Goal: Task Accomplishment & Management: Manage account settings

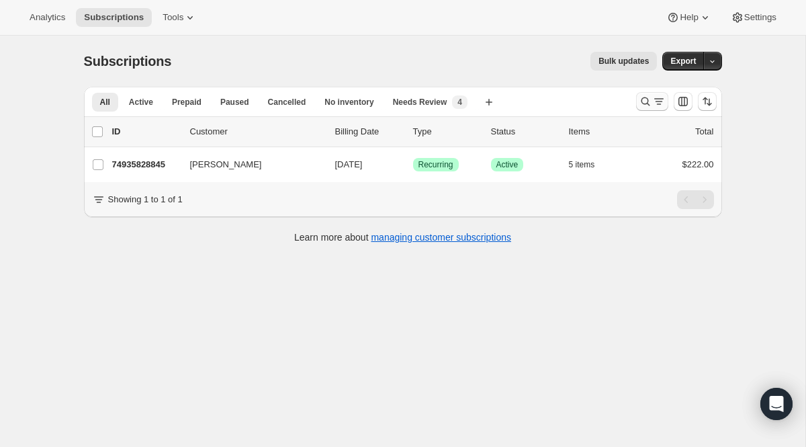
click at [637, 100] on button "Search and filter results" at bounding box center [652, 101] width 32 height 19
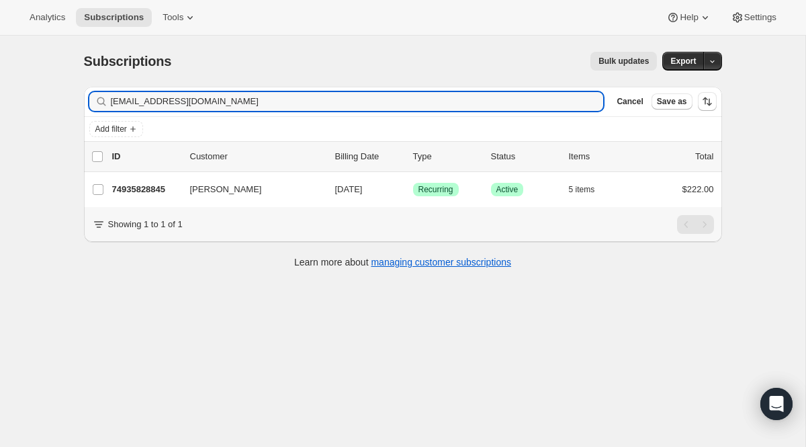
drag, startPoint x: 66, startPoint y: 83, endPoint x: 46, endPoint y: 83, distance: 20.8
click at [46, 83] on div "Subscriptions. This page is ready Subscriptions Bulk updates More actions Bulk …" at bounding box center [402, 259] width 805 height 447
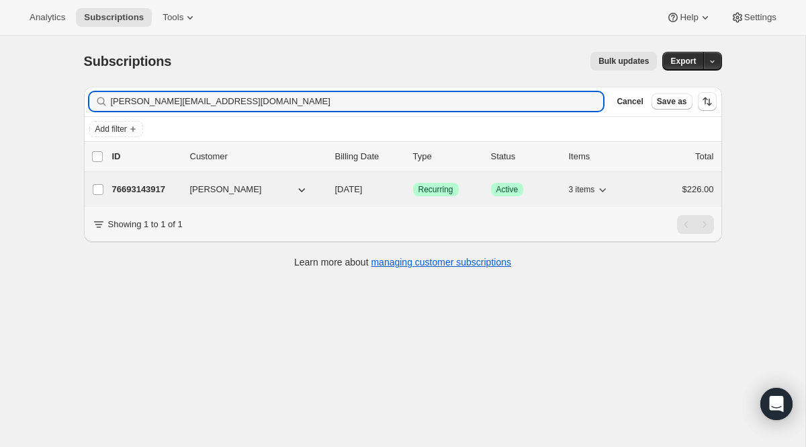
type input "[PERSON_NAME][EMAIL_ADDRESS][DOMAIN_NAME]"
click at [426, 185] on span "Recurring" at bounding box center [435, 189] width 35 height 11
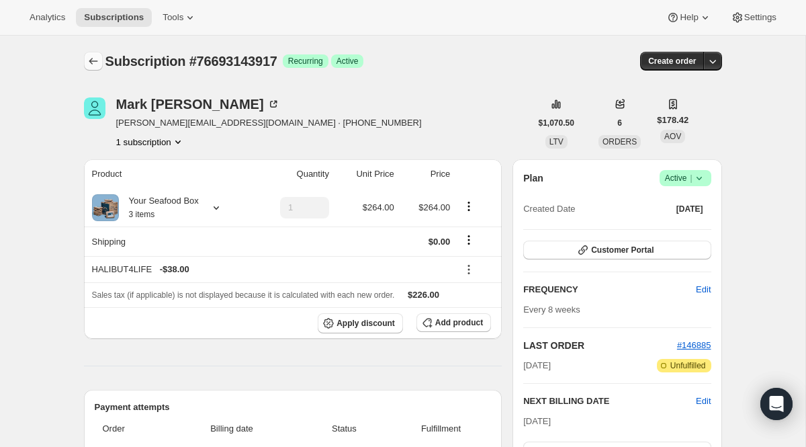
click at [91, 67] on icon "Subscriptions" at bounding box center [93, 60] width 13 height 13
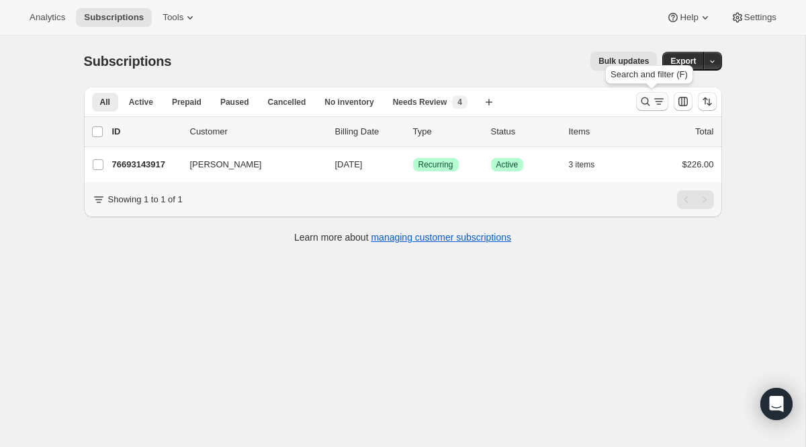
click at [642, 101] on icon "Search and filter results" at bounding box center [645, 101] width 13 height 13
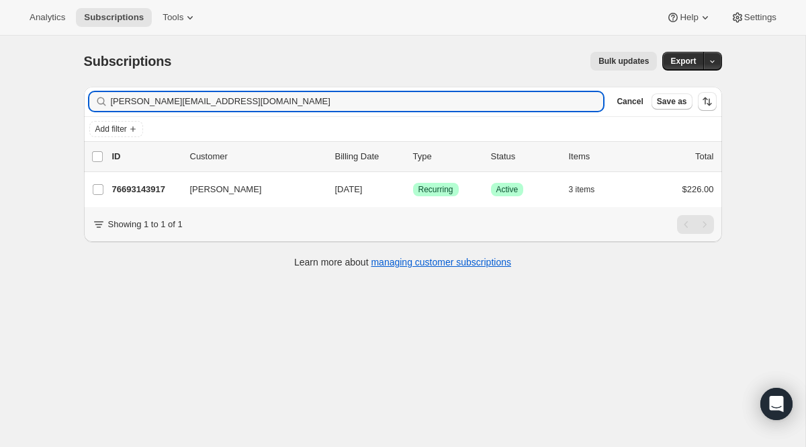
drag, startPoint x: 277, startPoint y: 104, endPoint x: 52, endPoint y: 80, distance: 226.9
click at [54, 80] on div "Subscriptions. This page is ready Subscriptions Bulk updates More actions Bulk …" at bounding box center [402, 259] width 805 height 447
type input "[EMAIL_ADDRESS][DOMAIN_NAME]"
click at [434, 196] on span "Success Recurring" at bounding box center [436, 189] width 46 height 13
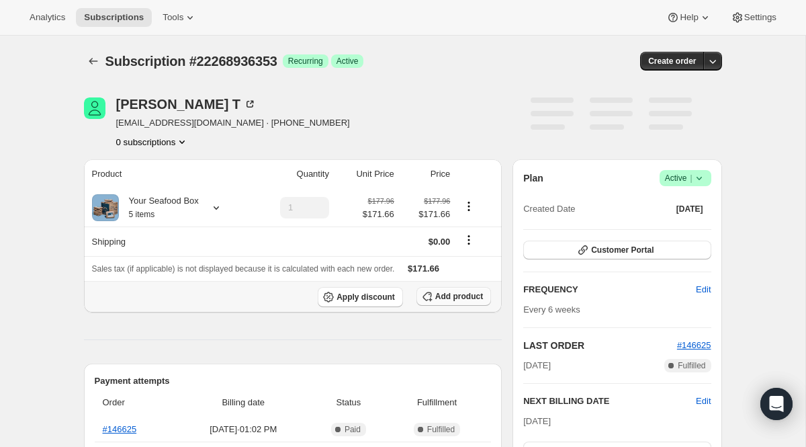
click at [449, 293] on span "Add product" at bounding box center [459, 296] width 48 height 11
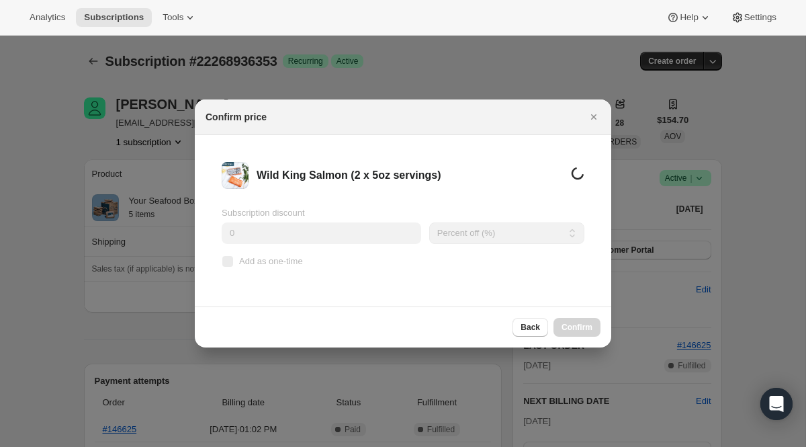
click at [275, 230] on input "0" at bounding box center [321, 232] width 199 height 21
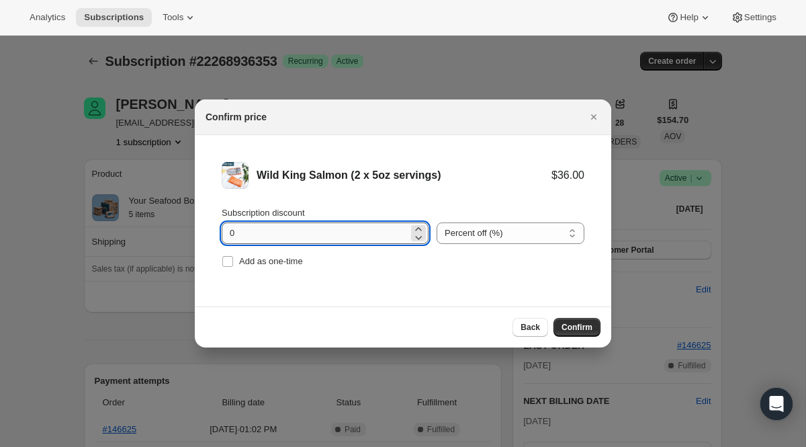
click at [275, 230] on input "0" at bounding box center [315, 232] width 187 height 21
type input "100"
click at [246, 262] on span "Add as one-time" at bounding box center [271, 261] width 64 height 10
click at [233, 262] on input "Add as one-time" at bounding box center [227, 261] width 11 height 11
checkbox input "true"
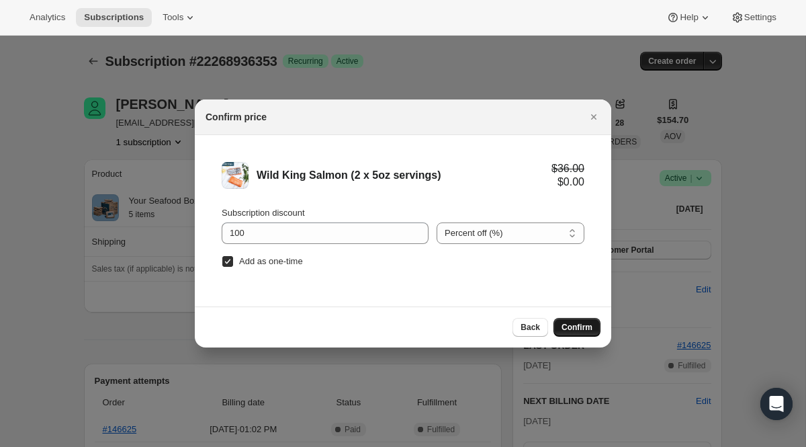
click at [570, 326] on span "Confirm" at bounding box center [576, 327] width 31 height 11
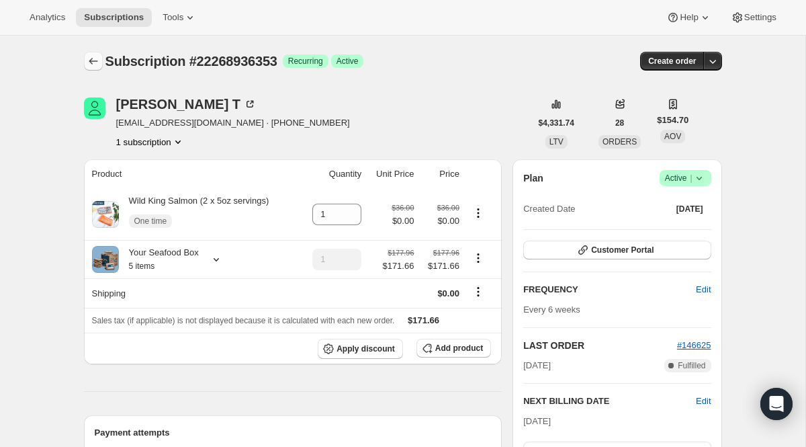
click at [91, 55] on icon "Subscriptions" at bounding box center [93, 60] width 13 height 13
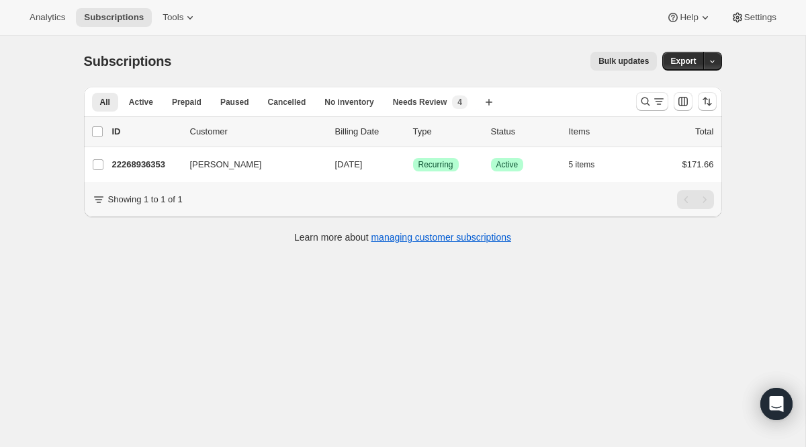
click at [650, 112] on div at bounding box center [676, 101] width 91 height 27
click at [653, 102] on icon "Search and filter results" at bounding box center [658, 101] width 13 height 13
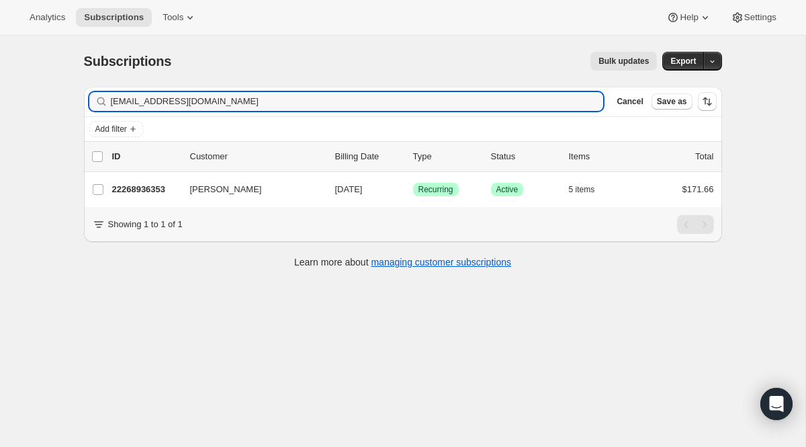
drag, startPoint x: 347, startPoint y: 110, endPoint x: 85, endPoint y: 82, distance: 263.4
click at [85, 82] on div "Subscriptions. This page is ready Subscriptions Bulk updates More actions Bulk …" at bounding box center [403, 159] width 670 height 246
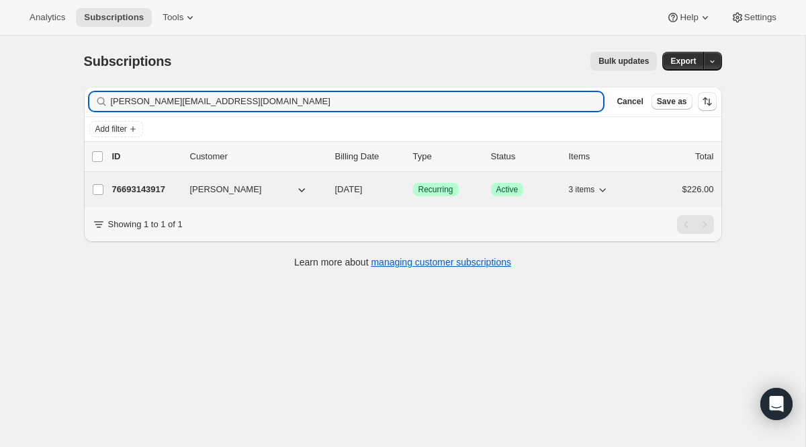
type input "[PERSON_NAME][EMAIL_ADDRESS][DOMAIN_NAME]"
click at [431, 196] on div "76693143917 [PERSON_NAME] [DATE] Success Recurring Success Active 3 items $226.…" at bounding box center [413, 189] width 602 height 19
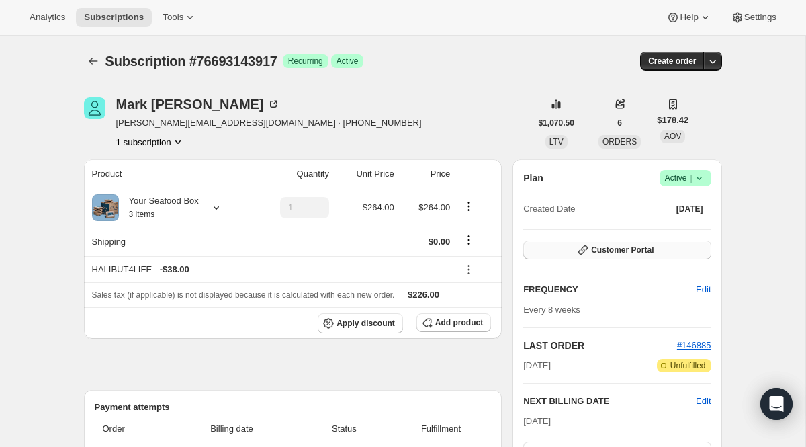
click at [580, 247] on icon "button" at bounding box center [582, 249] width 13 height 13
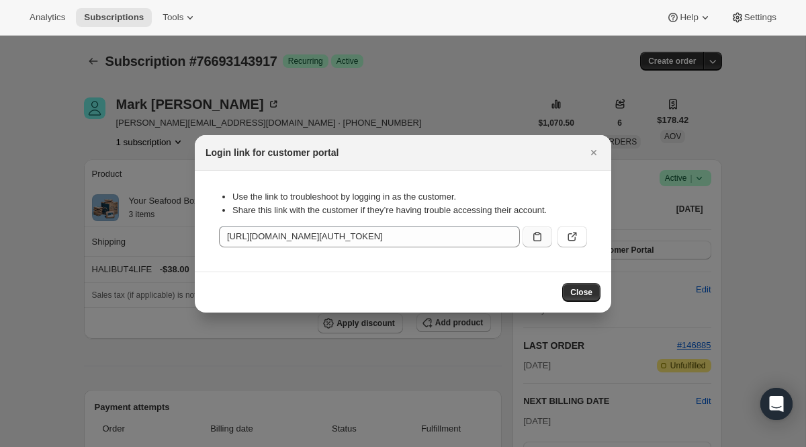
click at [542, 243] on button ":rh2:" at bounding box center [538, 236] width 30 height 21
click at [345, 79] on div at bounding box center [403, 223] width 806 height 447
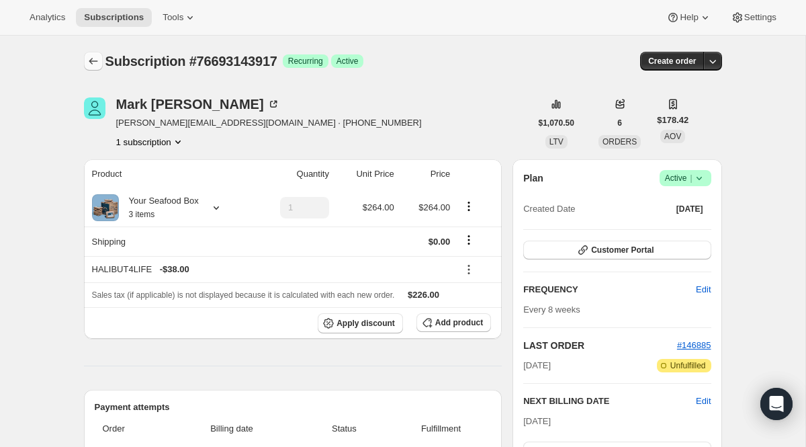
click at [89, 62] on icon "Subscriptions" at bounding box center [93, 60] width 13 height 13
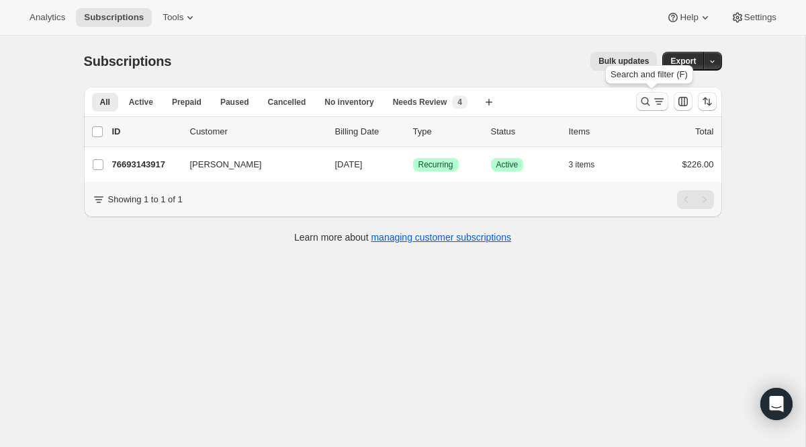
click at [649, 94] on button "Search and filter results" at bounding box center [652, 101] width 32 height 19
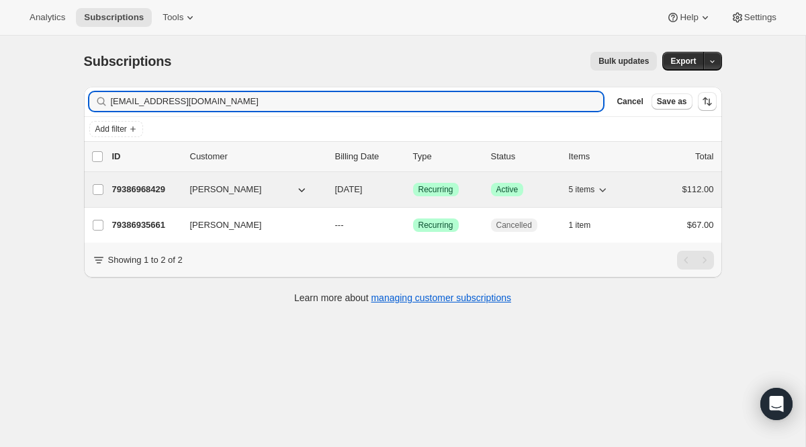
type input "[EMAIL_ADDRESS][DOMAIN_NAME]"
click at [434, 193] on span "Recurring" at bounding box center [435, 189] width 35 height 11
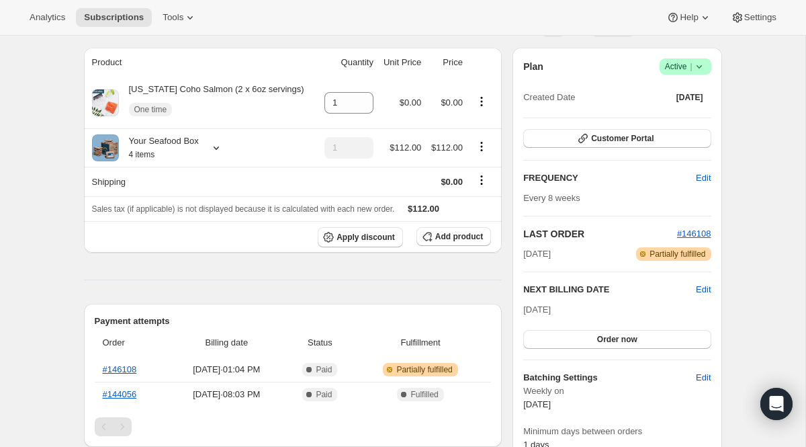
scroll to position [101, 0]
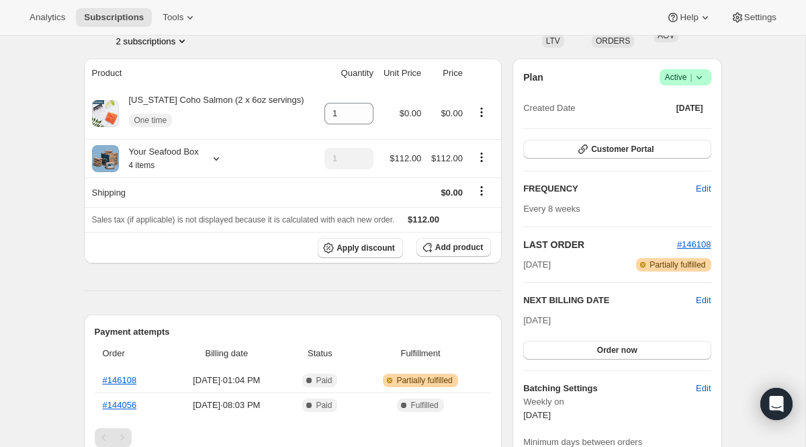
click at [681, 89] on div "Plan Success Active | Created Date [DATE]" at bounding box center [616, 93] width 187 height 48
click at [682, 84] on span "Success Active |" at bounding box center [686, 77] width 52 height 16
click at [671, 129] on span "Cancel subscription" at bounding box center [680, 127] width 76 height 10
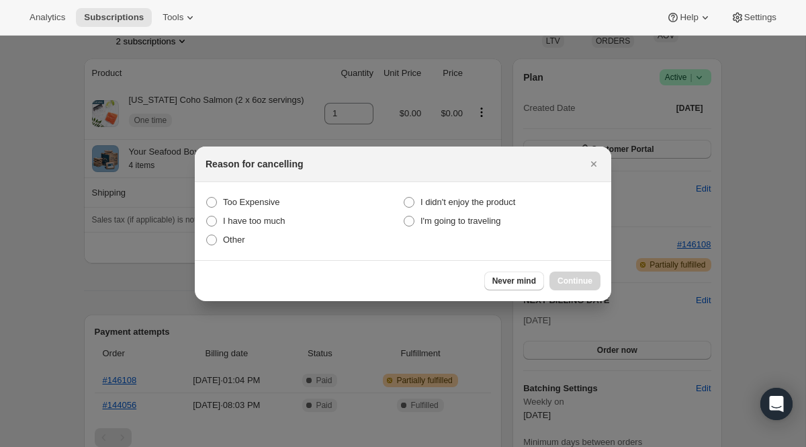
click at [243, 248] on section "Too Expensive I didn't enjoy the product I have too much I'm going to traveling…" at bounding box center [403, 221] width 416 height 78
click at [244, 240] on span "Other" at bounding box center [234, 239] width 22 height 10
click at [207, 235] on input "Other" at bounding box center [206, 234] width 1 height 1
radio input "true"
click at [555, 273] on button "Continue" at bounding box center [574, 280] width 51 height 19
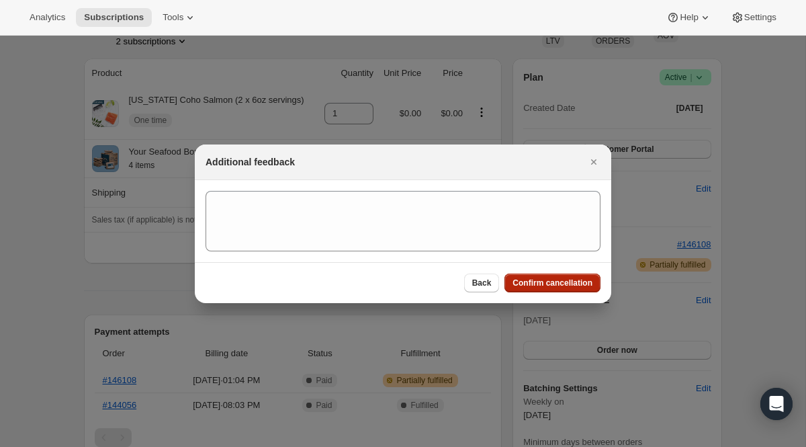
click at [555, 273] on button "Confirm cancellation" at bounding box center [552, 282] width 96 height 19
